Goal: Transaction & Acquisition: Purchase product/service

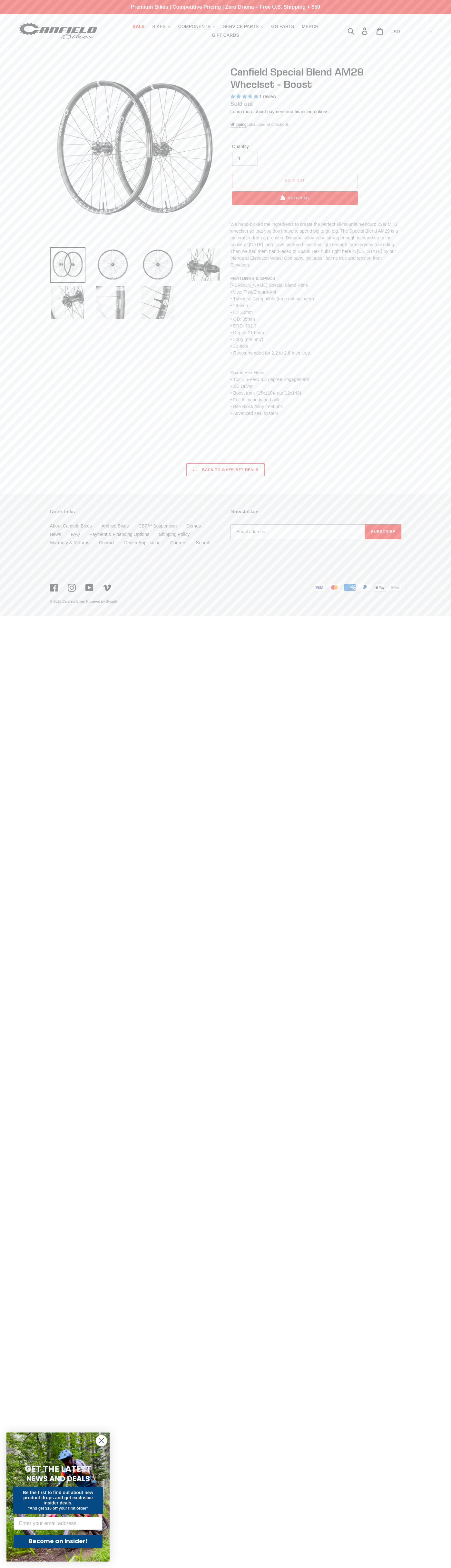
click at [268, 96] on span "1 review" at bounding box center [268, 96] width 17 height 5
